Goal: Information Seeking & Learning: Learn about a topic

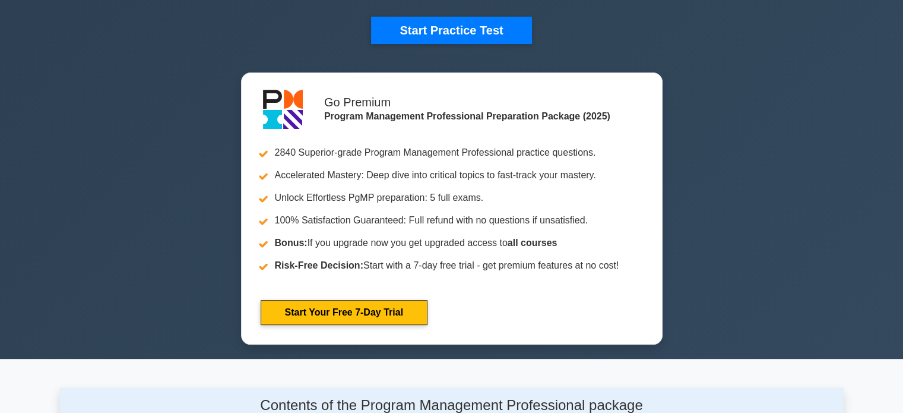
scroll to position [381, 0]
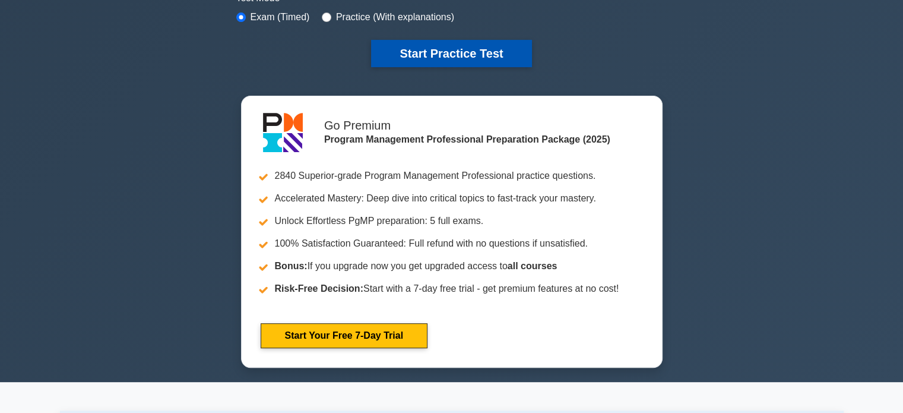
click at [404, 64] on button "Start Practice Test" at bounding box center [451, 53] width 160 height 27
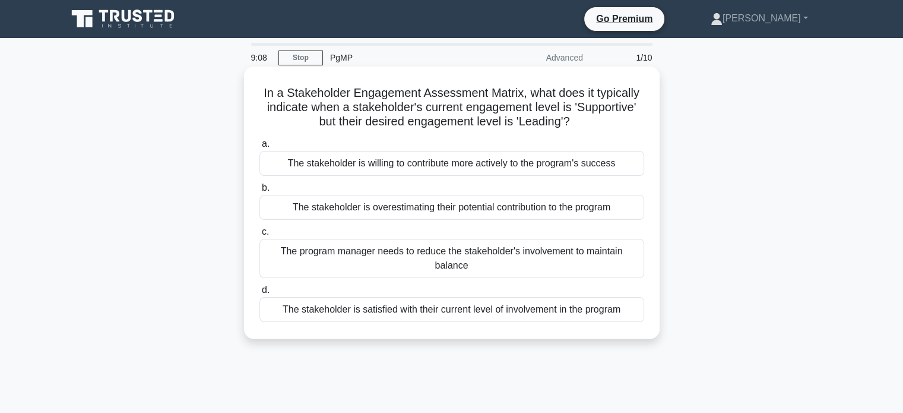
click at [580, 166] on div "The stakeholder is willing to contribute more actively to the program's success" at bounding box center [451, 163] width 385 height 25
click at [259, 148] on input "a. The stakeholder is willing to contribute more actively to the program's succ…" at bounding box center [259, 144] width 0 height 8
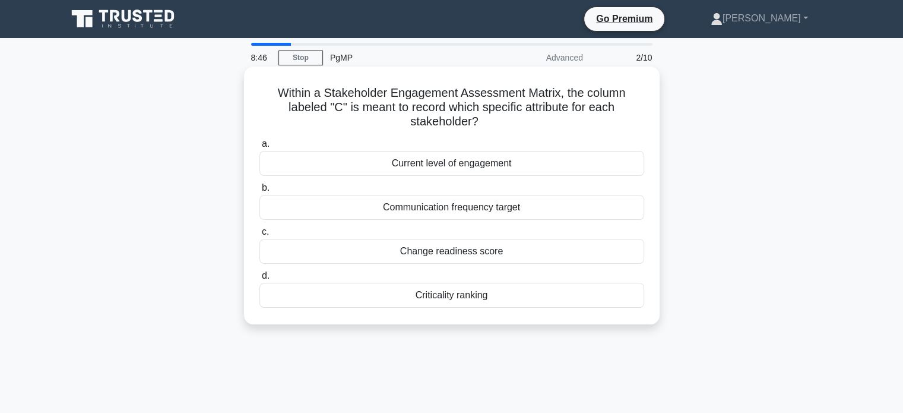
click at [565, 155] on div "Current level of engagement" at bounding box center [451, 163] width 385 height 25
click at [259, 148] on input "a. Current level of engagement" at bounding box center [259, 144] width 0 height 8
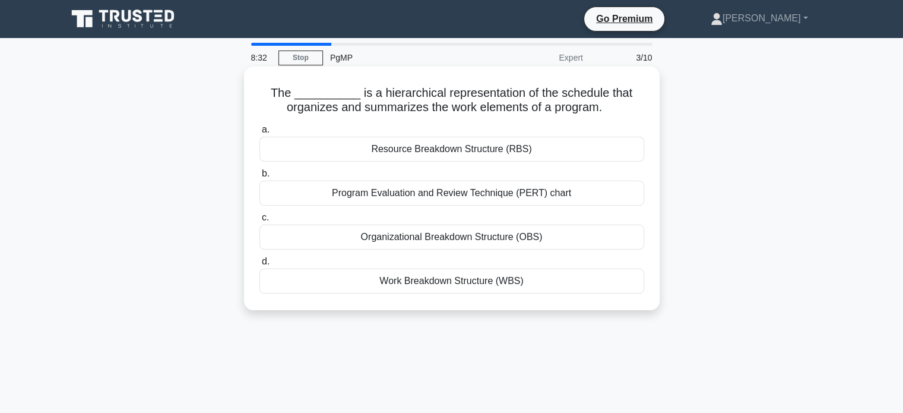
click at [556, 280] on div "Work Breakdown Structure (WBS)" at bounding box center [451, 280] width 385 height 25
click at [259, 265] on input "d. Work Breakdown Structure (WBS)" at bounding box center [259, 262] width 0 height 8
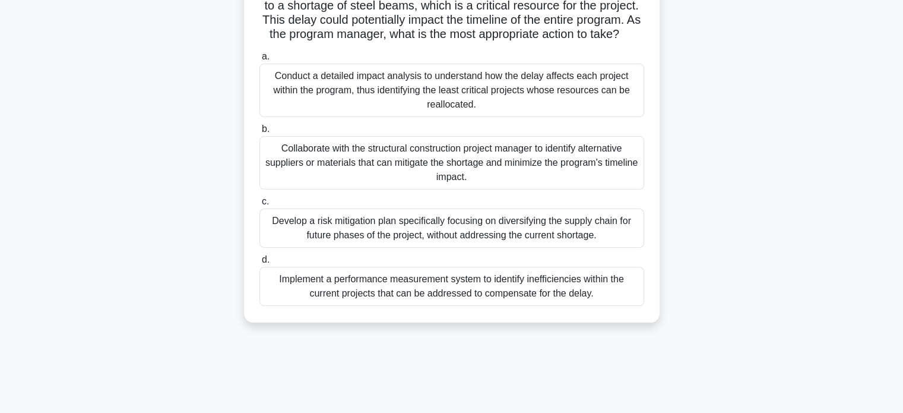
scroll to position [162, 0]
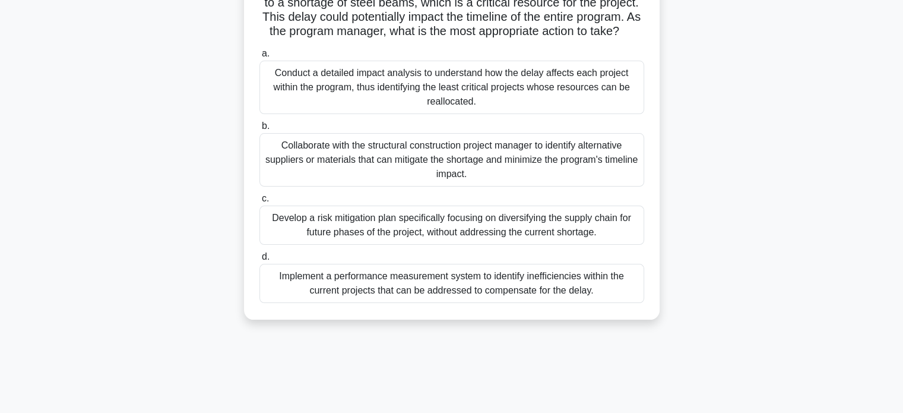
click at [540, 168] on div "Collaborate with the structural construction project manager to identify altern…" at bounding box center [451, 159] width 385 height 53
click at [259, 130] on input "b. Collaborate with the structural construction project manager to identify alt…" at bounding box center [259, 126] width 0 height 8
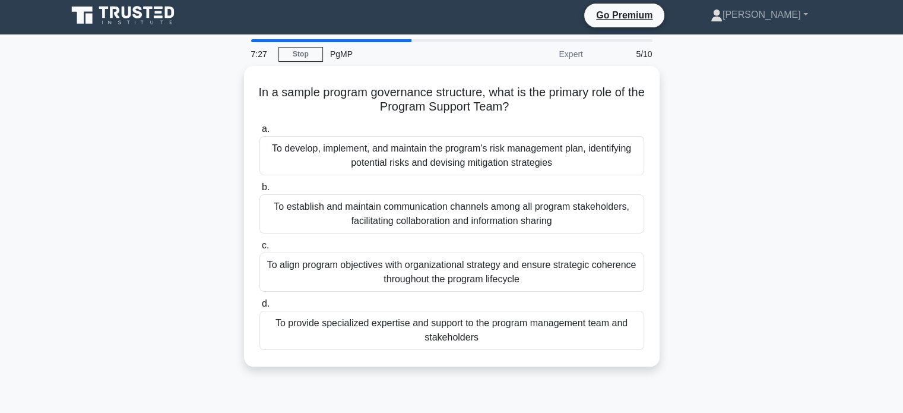
scroll to position [0, 0]
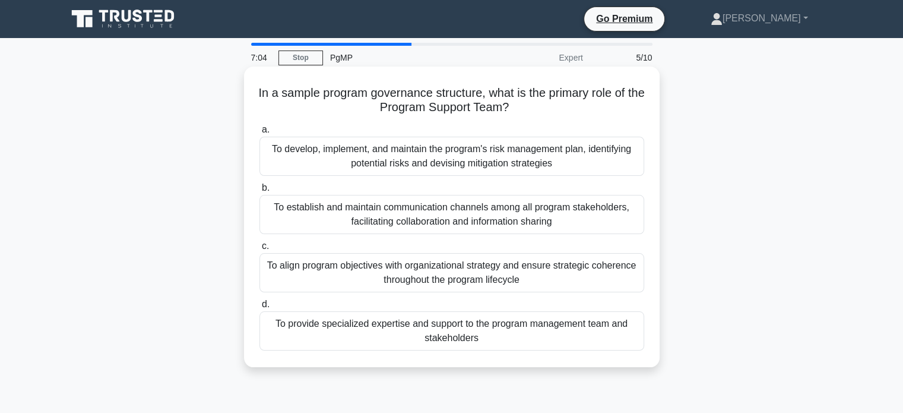
click at [474, 332] on div "To provide specialized expertise and support to the program management team and…" at bounding box center [451, 330] width 385 height 39
click at [259, 308] on input "d. To provide specialized expertise and support to the program management team …" at bounding box center [259, 304] width 0 height 8
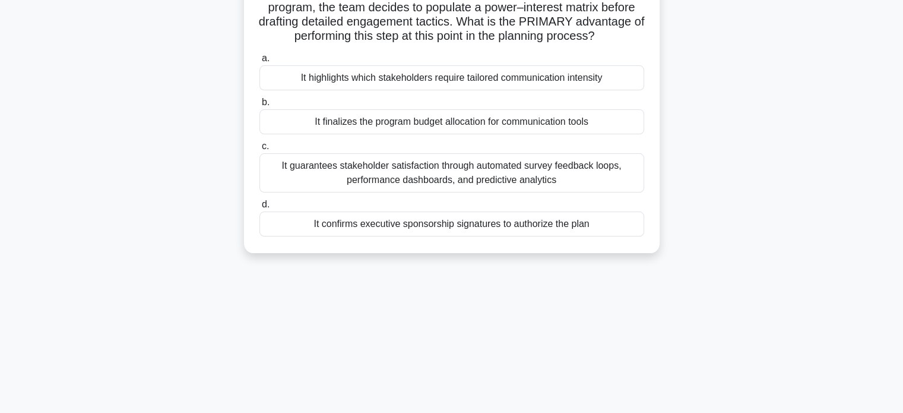
scroll to position [105, 0]
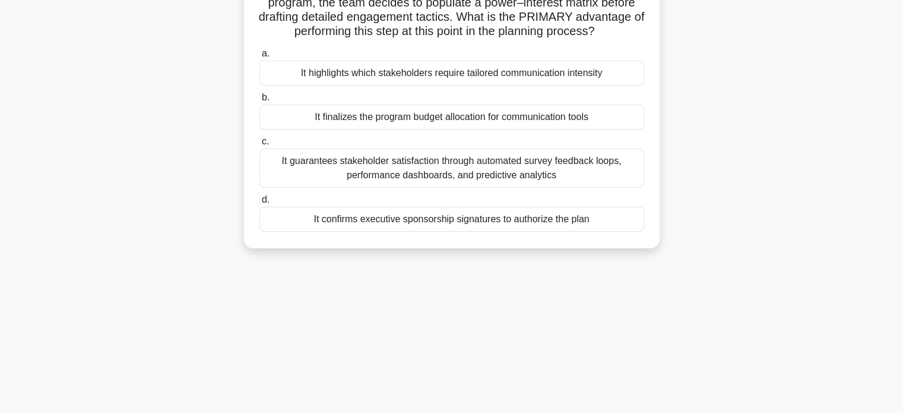
click at [550, 86] on div "It highlights which stakeholders require tailored communication intensity" at bounding box center [451, 73] width 385 height 25
click at [259, 58] on input "a. It highlights which stakeholders require tailored communication intensity" at bounding box center [259, 54] width 0 height 8
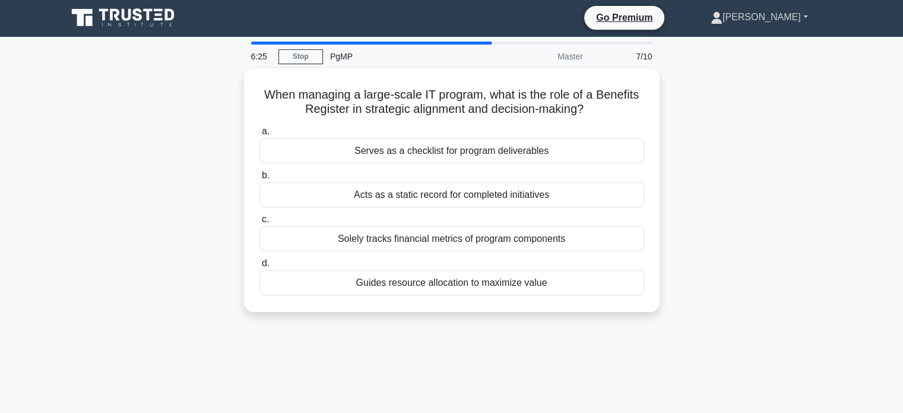
scroll to position [0, 0]
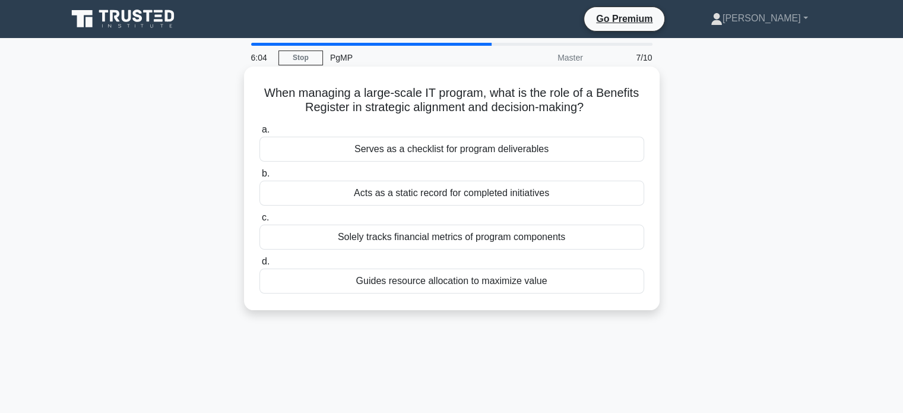
click at [569, 284] on div "Guides resource allocation to maximize value" at bounding box center [451, 280] width 385 height 25
click at [259, 265] on input "d. Guides resource allocation to maximize value" at bounding box center [259, 262] width 0 height 8
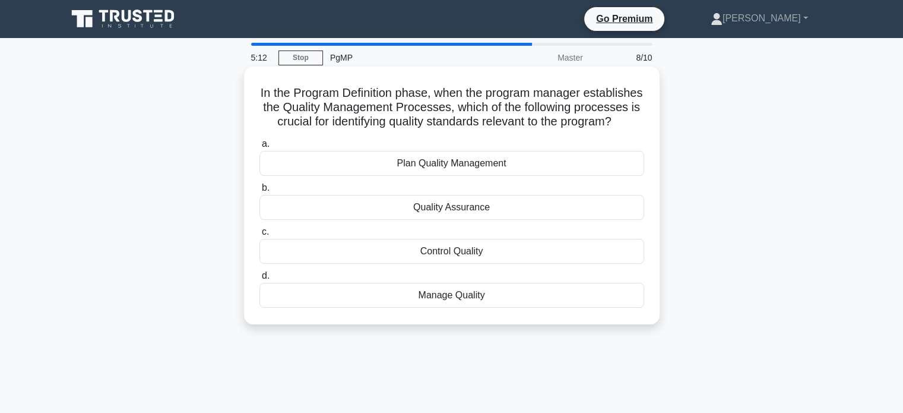
click at [443, 176] on div "Plan Quality Management" at bounding box center [451, 163] width 385 height 25
click at [259, 148] on input "a. Plan Quality Management" at bounding box center [259, 144] width 0 height 8
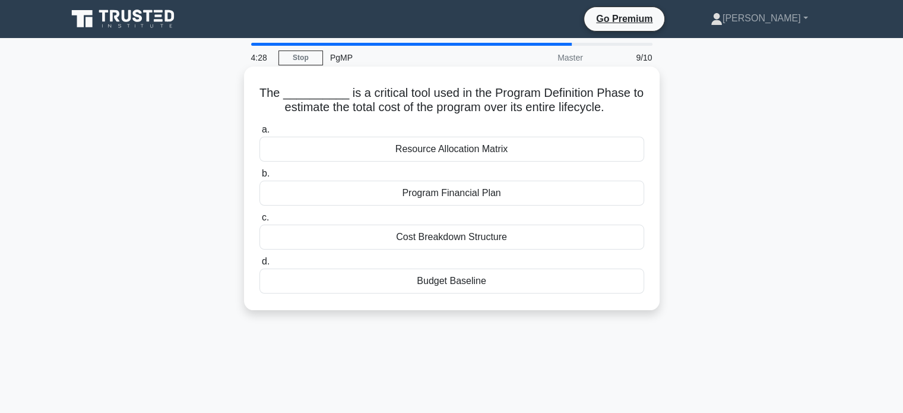
click at [544, 147] on div "Resource Allocation Matrix" at bounding box center [451, 149] width 385 height 25
click at [259, 134] on input "a. Resource Allocation Matrix" at bounding box center [259, 130] width 0 height 8
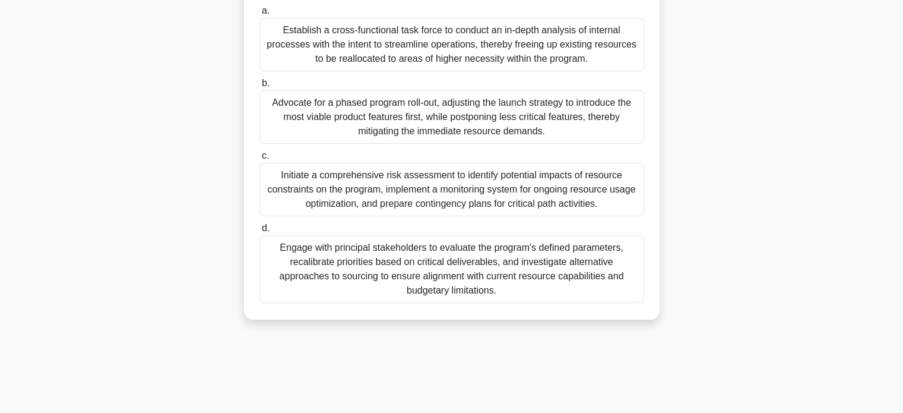
scroll to position [180, 0]
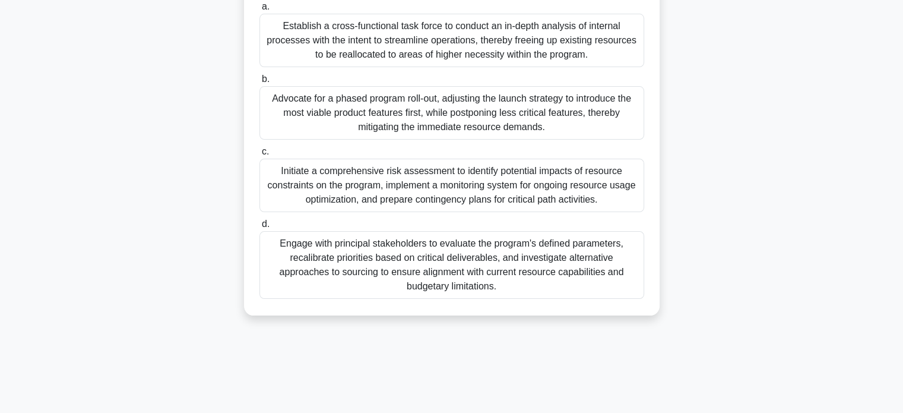
click at [606, 212] on div "Initiate a comprehensive risk assessment to identify potential impacts of resou…" at bounding box center [451, 185] width 385 height 53
click at [259, 156] on input "c. Initiate a comprehensive risk assessment to identify potential impacts of re…" at bounding box center [259, 152] width 0 height 8
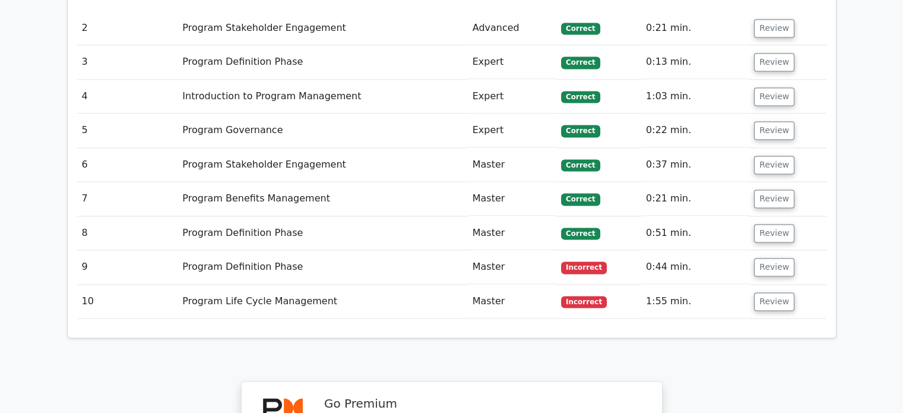
scroll to position [1710, 0]
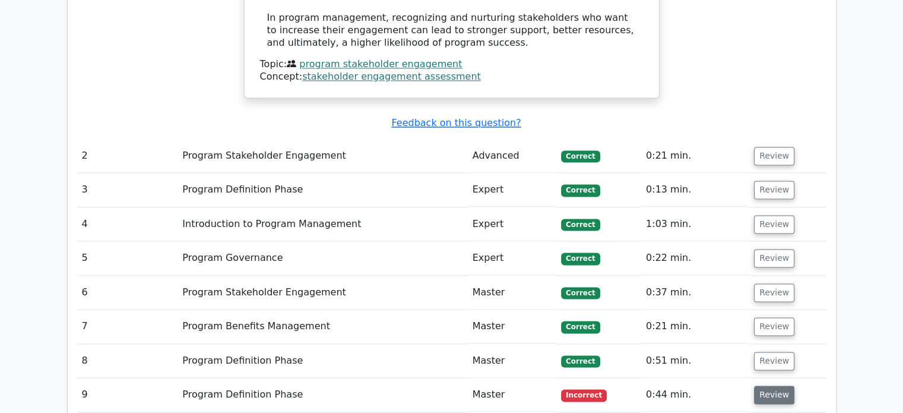
click at [770, 385] on button "Review" at bounding box center [774, 394] width 40 height 18
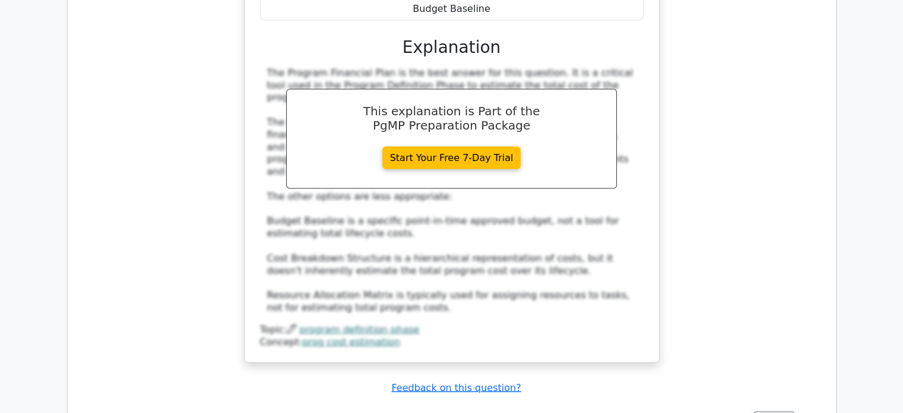
scroll to position [2304, 0]
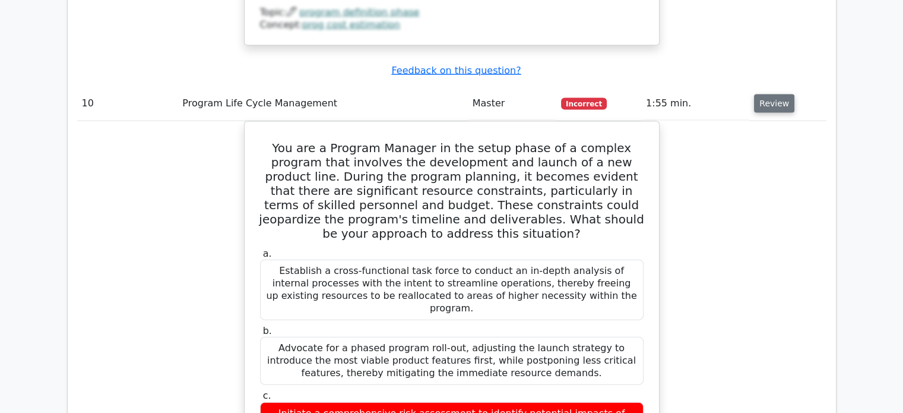
scroll to position [2732, 0]
